Goal: Task Accomplishment & Management: Complete application form

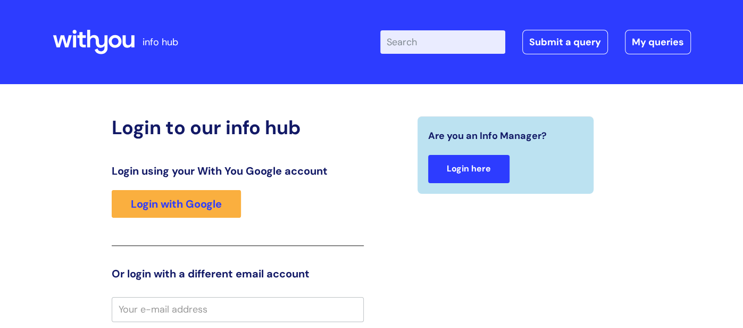
click at [450, 171] on link "Login here" at bounding box center [468, 169] width 81 height 28
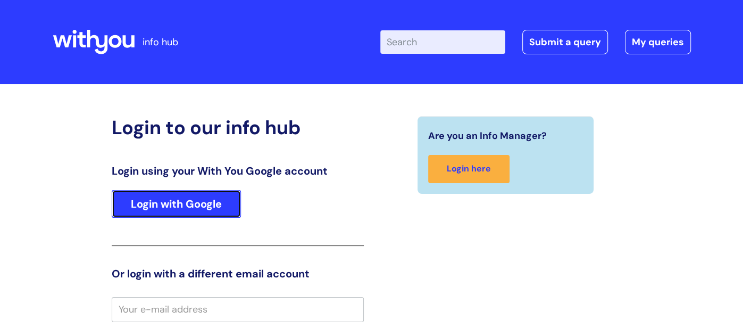
click at [201, 204] on link "Login with Google" at bounding box center [176, 204] width 129 height 28
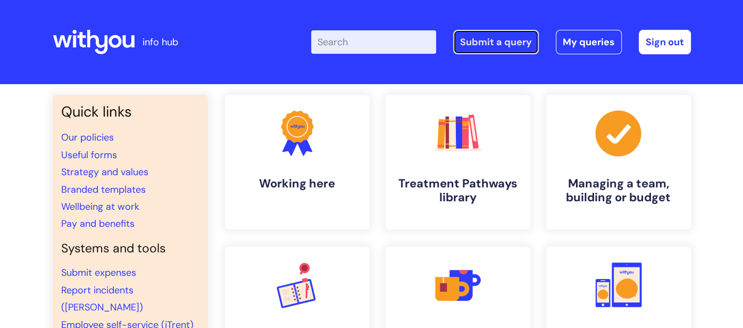
click at [498, 41] on link "Submit a query" at bounding box center [496, 42] width 86 height 24
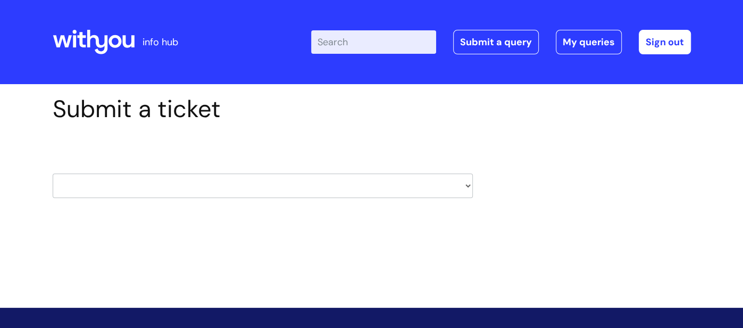
click at [123, 188] on select "HR / People IT and Support Clinical Drug Alerts Finance Accounts Data Support T…" at bounding box center [263, 185] width 420 height 24
select select "learning_and_development"
click at [53, 173] on select "HR / People IT and Support Clinical Drug Alerts Finance Accounts Data Support T…" at bounding box center [263, 185] width 420 height 24
click at [142, 233] on div "Submit a ticket HR / People IT and Support Clinical Drug Alerts Finance Account…" at bounding box center [371, 180] width 743 height 192
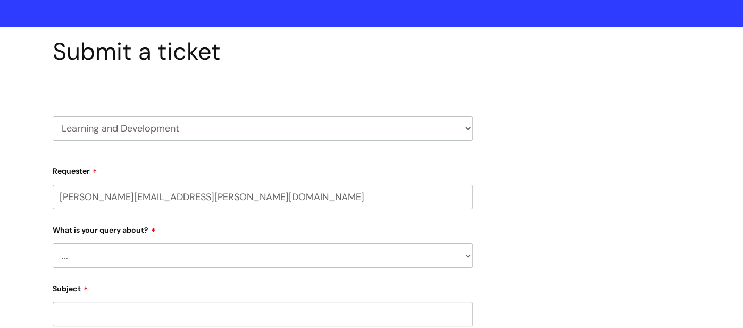
click at [29, 246] on div "Submit a ticket HR / People IT and Support Clinical Drug Alerts Finance Account…" at bounding box center [371, 317] width 743 height 580
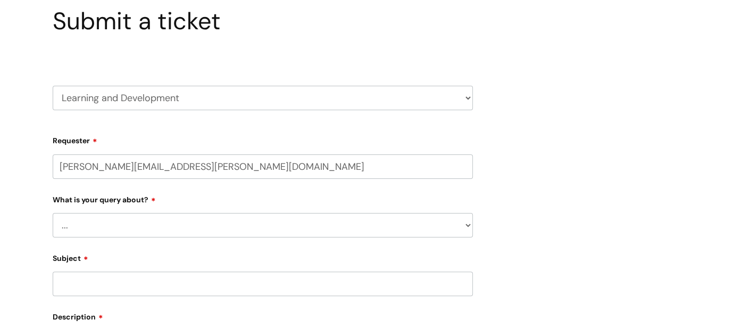
scroll to position [89, 0]
click at [89, 219] on select "... Question about a training course or session booking Ask about apprenticeshi…" at bounding box center [263, 224] width 420 height 24
select select "Can’t log in or access learning"
click at [53, 212] on select "... Question about a training course or session booking Ask about apprenticeshi…" at bounding box center [263, 224] width 420 height 24
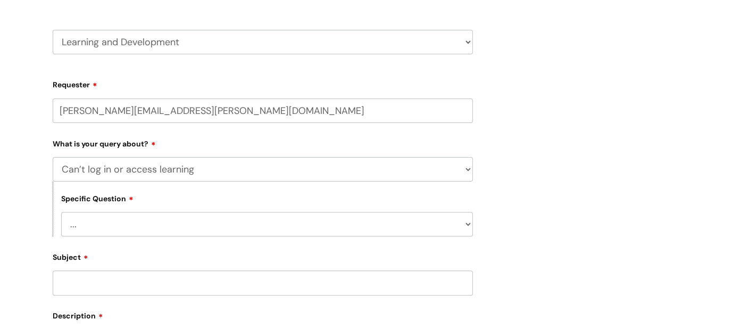
scroll to position [170, 0]
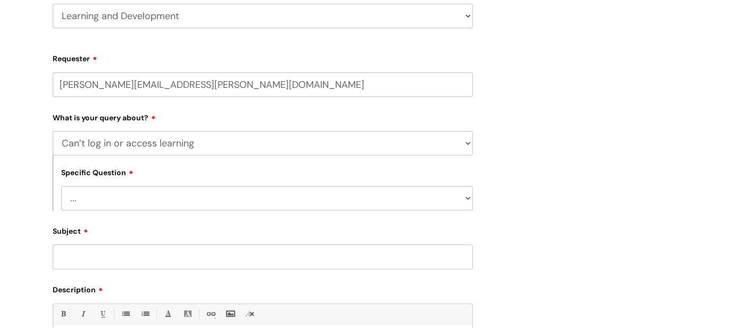
click at [104, 195] on select "... Issue accessing WithYou Learning Issue accessing an internal course Issue a…" at bounding box center [267, 198] width 412 height 24
select select "Issue accessing WithYou Learning"
click at [61, 187] on select "... Issue accessing WithYou Learning Issue accessing an internal course Issue a…" at bounding box center [267, 198] width 412 height 24
click at [91, 265] on input "Subject" at bounding box center [263, 256] width 420 height 24
paste input "Your core compliance training"
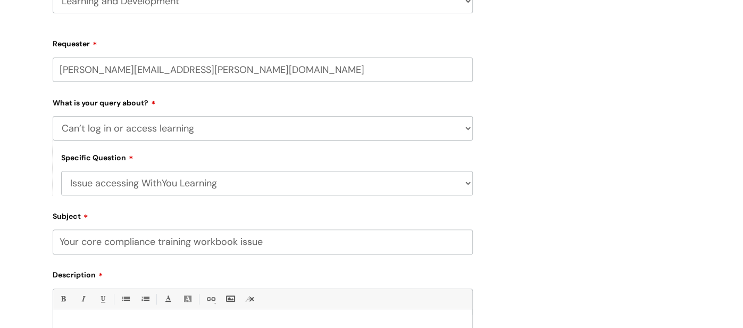
scroll to position [214, 0]
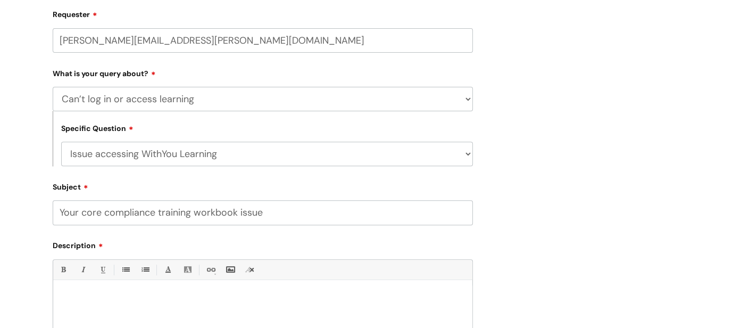
click at [71, 212] on input "Your core compliance training workbook issue" at bounding box center [263, 212] width 420 height 24
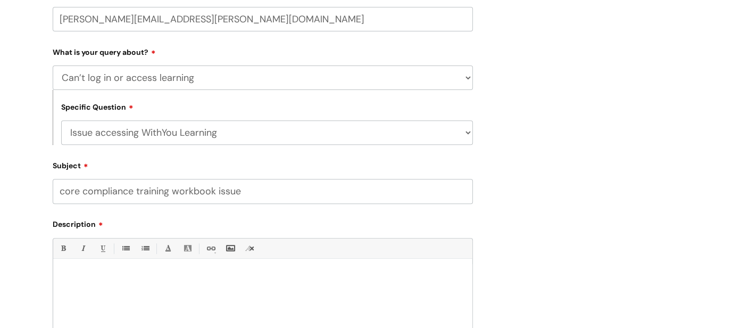
scroll to position [245, 0]
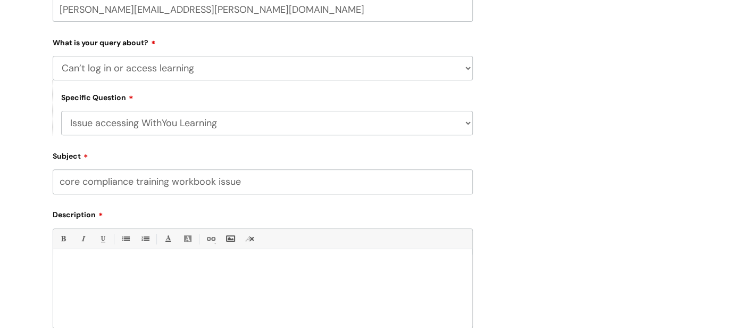
type input "core compliance training workbook issue"
drag, startPoint x: 122, startPoint y: 286, endPoint x: 118, endPoint y: 272, distance: 14.5
click at [122, 285] on div at bounding box center [262, 290] width 419 height 73
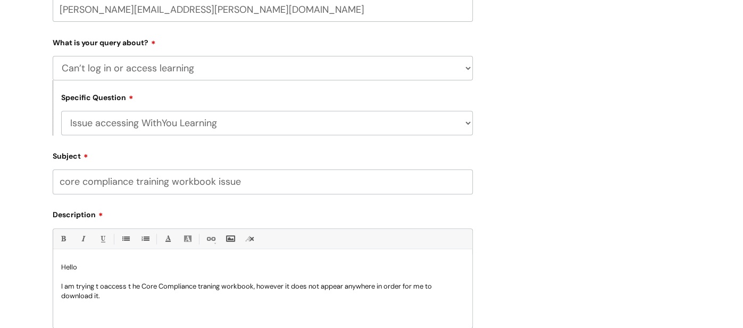
click at [107, 284] on p "I am trying t oaccess t he Core Compliance traning workbook, however it does no…" at bounding box center [262, 291] width 403 height 19
click at [104, 289] on p "I am trying t oaccess t he Core Compliance traning workbook, however it does no…" at bounding box center [262, 291] width 403 height 19
click at [133, 289] on p "I am trying to access t he Core Compliance traning workbook, however it does no…" at bounding box center [262, 291] width 403 height 19
click at [115, 299] on p "I am trying to access the Core Compliance training workbook, however it does no…" at bounding box center [262, 291] width 403 height 19
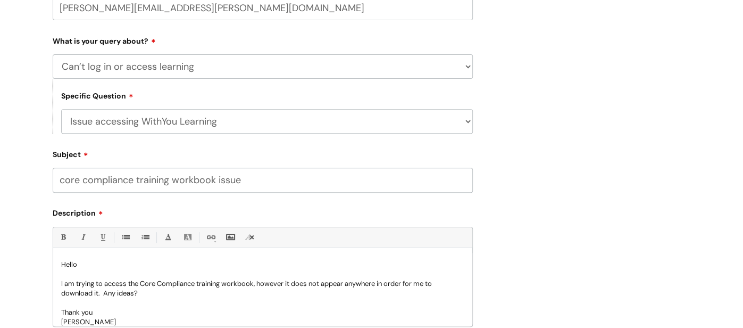
click at [38, 286] on div "Submit a ticket HR / People IT and Support Clinical Drug Alerts Finance Account…" at bounding box center [371, 155] width 743 height 635
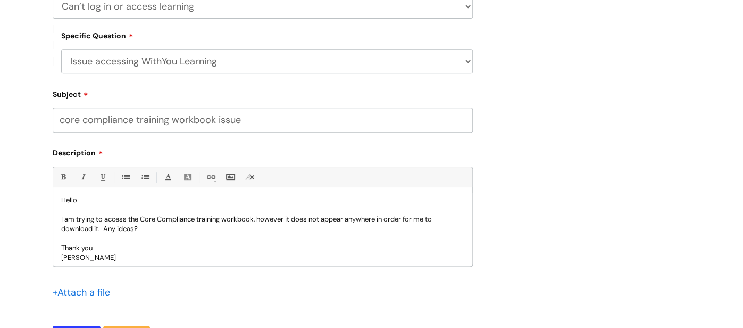
scroll to position [10, 0]
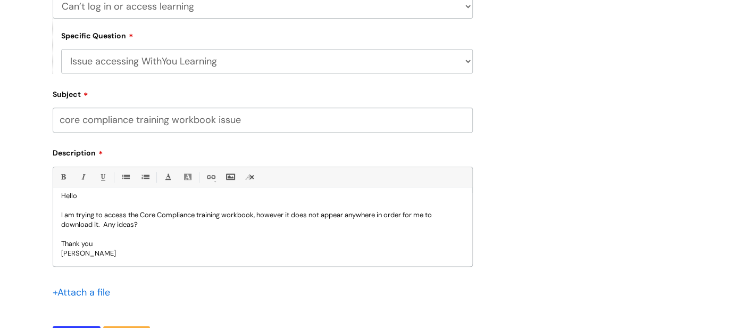
click at [26, 251] on div "Submit a ticket HR / People IT and Support Clinical Drug Alerts Finance Account…" at bounding box center [371, 95] width 743 height 635
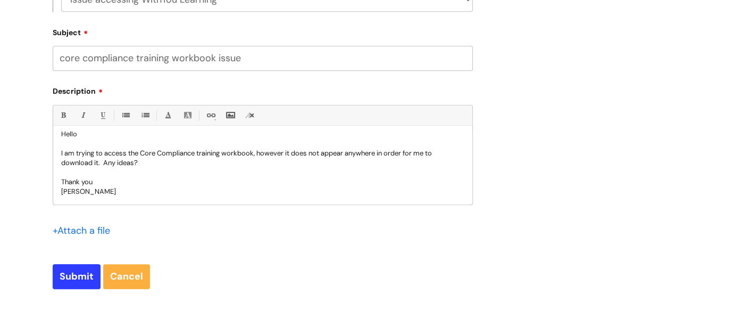
scroll to position [369, 0]
click at [97, 161] on p "I am trying to access the Core Compliance training workbook, however it does no…" at bounding box center [262, 157] width 403 height 19
click at [67, 284] on input "Submit" at bounding box center [77, 275] width 48 height 24
type input "Please Wait..."
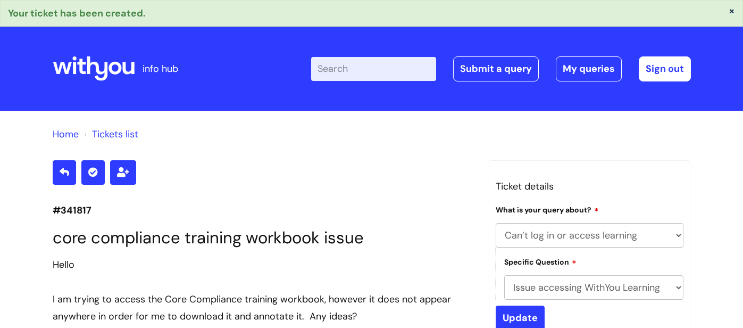
select select "Can’t log in or access learning"
select select "Issue accessing WithYou Learning"
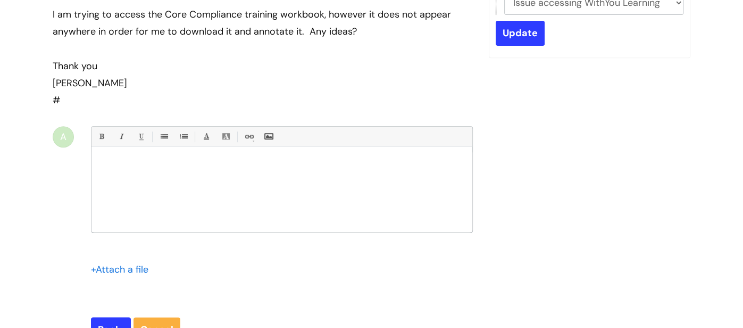
click at [13, 175] on div "Home Tickets list #341817 core compliance training workbook issue Hello I am tr…" at bounding box center [371, 114] width 743 height 577
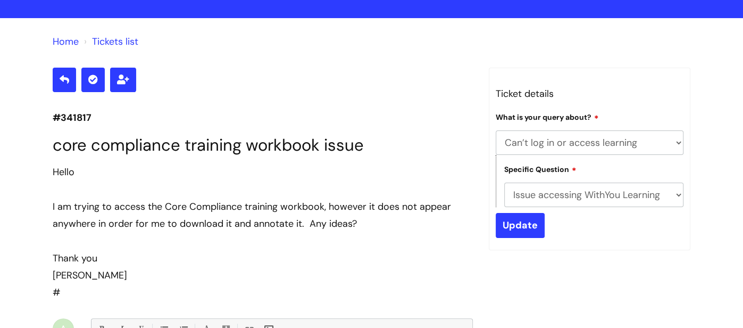
scroll to position [92, 0]
